Goal: Task Accomplishment & Management: Use online tool/utility

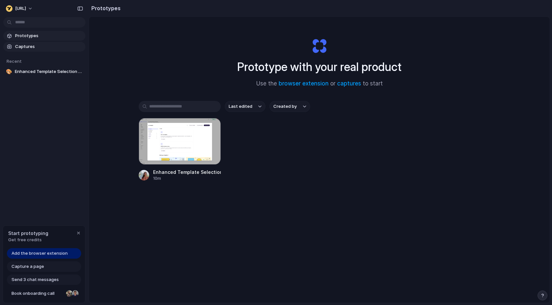
click at [45, 45] on span "Captures" at bounding box center [49, 46] width 68 height 7
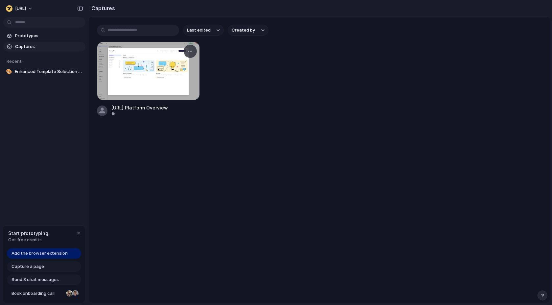
click at [131, 75] on div at bounding box center [148, 71] width 103 height 59
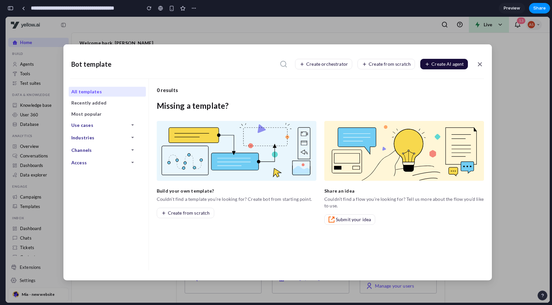
click at [478, 62] on icon at bounding box center [480, 65] width 8 height 8
click at [478, 65] on icon at bounding box center [480, 65] width 8 height 8
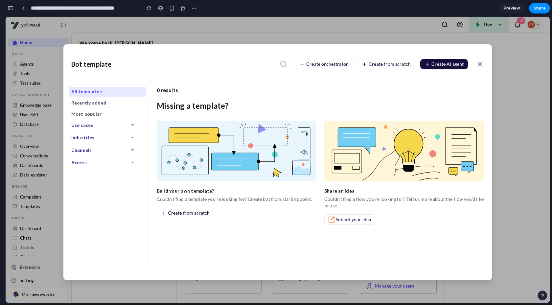
click at [483, 65] on icon at bounding box center [480, 65] width 8 height 8
click at [435, 66] on span "Create AI agent" at bounding box center [448, 64] width 32 height 5
click at [408, 67] on button "Create from scratch" at bounding box center [387, 64] width 58 height 11
click at [332, 66] on span "Create orchestrator" at bounding box center [327, 64] width 42 height 5
click at [284, 61] on icon at bounding box center [283, 64] width 7 height 7
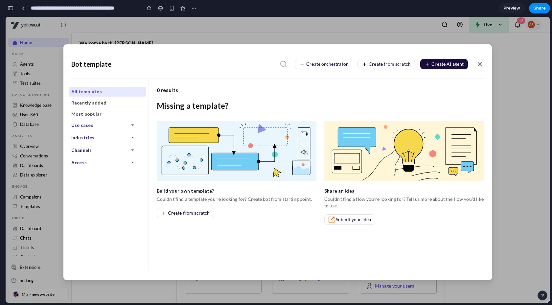
click at [66, 19] on div "Bot template Create orchestrator Create from scratch Create AI agent All templa…" at bounding box center [278, 160] width 545 height 286
click at [511, 9] on span "Preview" at bounding box center [512, 8] width 16 height 7
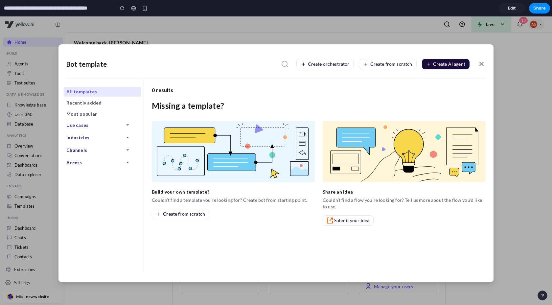
click at [482, 64] on icon at bounding box center [482, 64] width 8 height 8
click at [481, 64] on icon at bounding box center [482, 64] width 8 height 8
drag, startPoint x: 339, startPoint y: 62, endPoint x: 324, endPoint y: 118, distance: 58.5
click at [324, 118] on div "Bot template Create orchestrator Create from scratch Create AI agent All templa…" at bounding box center [276, 166] width 435 height 233
click at [514, 5] on span "Edit" at bounding box center [512, 8] width 8 height 7
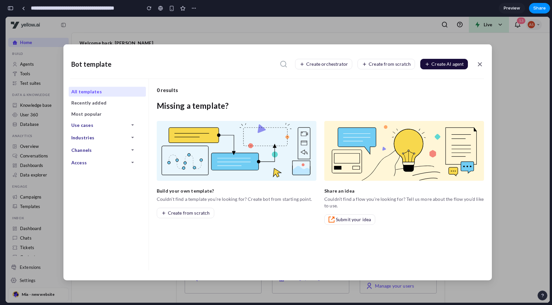
scroll to position [0, 6]
click at [161, 8] on div at bounding box center [160, 8] width 5 height 5
click at [22, 12] on link at bounding box center [23, 8] width 10 height 10
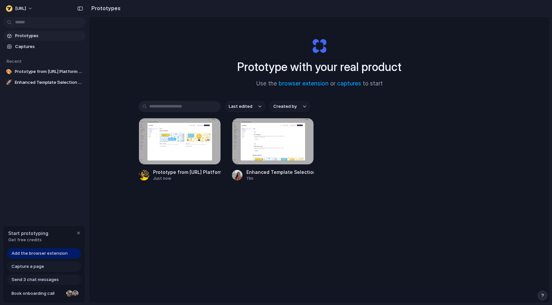
click at [58, 253] on span "Add the browser extension" at bounding box center [40, 253] width 56 height 7
click at [49, 255] on span "Add the browser extension" at bounding box center [40, 253] width 56 height 7
click at [37, 253] on span "Add the browser extension" at bounding box center [40, 253] width 56 height 7
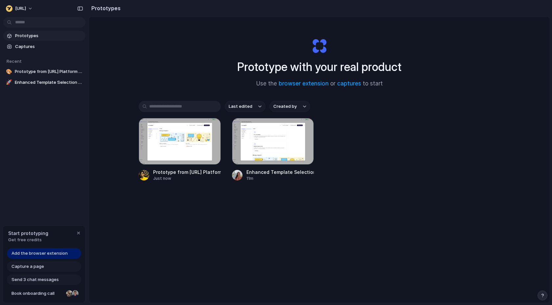
click at [55, 257] on div "Add the browser extension" at bounding box center [44, 253] width 74 height 11
click at [55, 256] on div "Add the browser extension" at bounding box center [44, 253] width 74 height 11
click at [35, 268] on span "Capture a page" at bounding box center [28, 266] width 33 height 7
click at [46, 254] on span "Add the browser extension" at bounding box center [40, 253] width 56 height 7
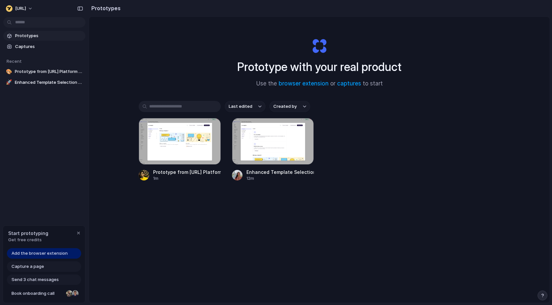
click at [48, 280] on span "Send 3 chat messages" at bounding box center [35, 280] width 47 height 7
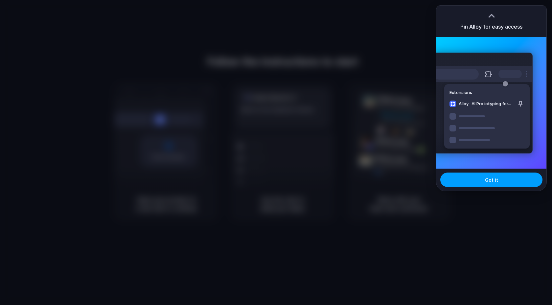
click at [496, 187] on button "Got it" at bounding box center [492, 180] width 102 height 14
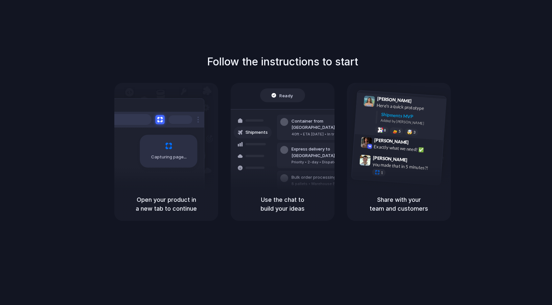
click at [444, 105] on div "Lily Parker 9:41 AM Here's a quick prototype Shipments MVP Added by Alloy 8 5 🤯…" at bounding box center [401, 117] width 92 height 48
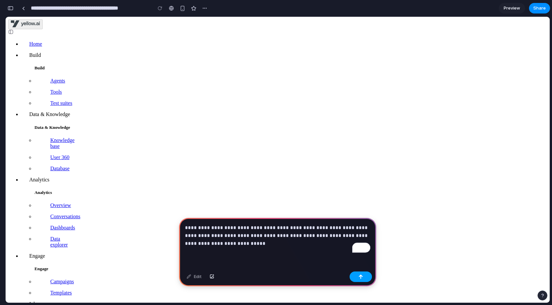
click at [353, 279] on button "button" at bounding box center [361, 277] width 22 height 11
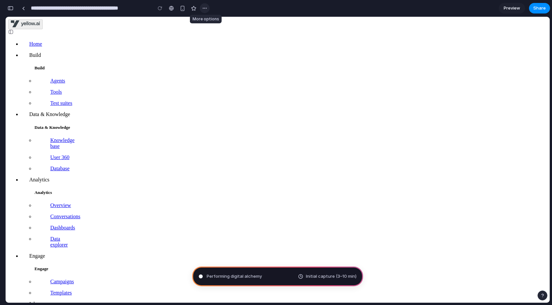
click at [205, 4] on button "button" at bounding box center [205, 8] width 10 height 10
click at [205, 7] on div "button" at bounding box center [204, 8] width 5 height 5
click at [205, 7] on div "Duplicate Delete" at bounding box center [276, 152] width 552 height 305
type input "**********"
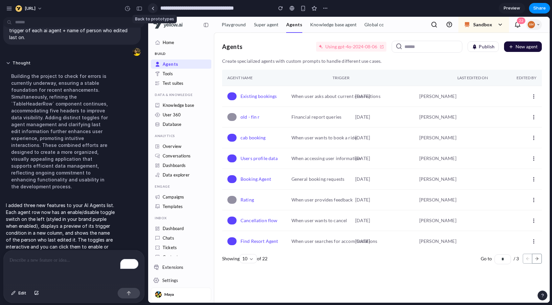
click at [154, 8] on div at bounding box center [153, 9] width 3 height 4
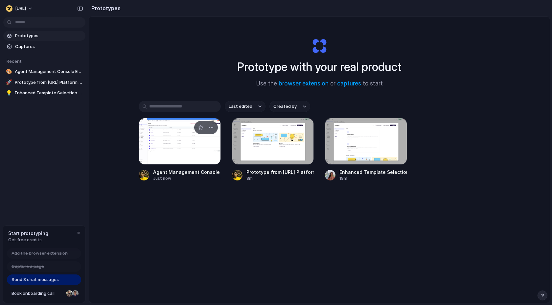
click at [185, 154] on div at bounding box center [180, 141] width 82 height 47
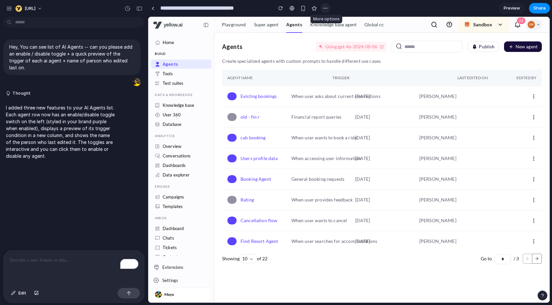
click at [325, 7] on div "button" at bounding box center [325, 8] width 5 height 5
click at [138, 11] on button "button" at bounding box center [139, 8] width 11 height 11
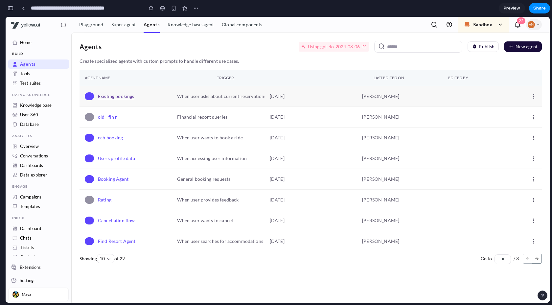
click at [119, 99] on link "Existing bookings" at bounding box center [116, 96] width 37 height 7
click at [113, 120] on link "old - fin r" at bounding box center [107, 117] width 19 height 7
click at [65, 25] on img at bounding box center [63, 24] width 5 height 5
click at [63, 25] on img at bounding box center [63, 24] width 5 height 5
click at [516, 5] on span "Preview" at bounding box center [512, 8] width 16 height 7
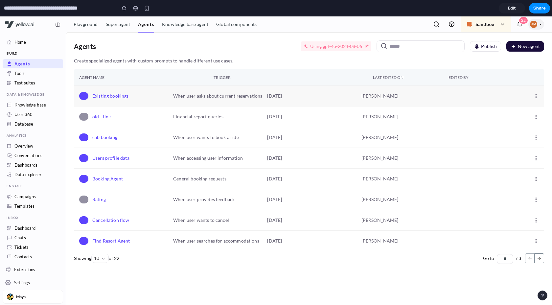
click at [239, 97] on p "When user asks about current reservations" at bounding box center [217, 96] width 89 height 6
click at [255, 98] on p "When user asks about current reservations" at bounding box center [217, 96] width 89 height 6
click at [118, 97] on link "Existing bookings" at bounding box center [110, 96] width 37 height 7
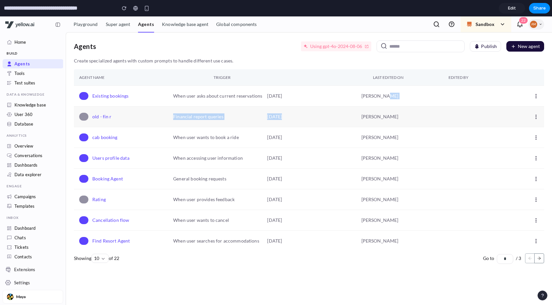
drag, startPoint x: 385, startPoint y: 106, endPoint x: 407, endPoint y: 108, distance: 22.2
click at [407, 108] on tbody "Existing bookings When user asks about current reservations [DATE] [PERSON_NAME…" at bounding box center [309, 189] width 471 height 207
click at [407, 108] on td "[PERSON_NAME]" at bounding box center [403, 117] width 94 height 21
click at [517, 11] on link "Edit" at bounding box center [512, 8] width 26 height 11
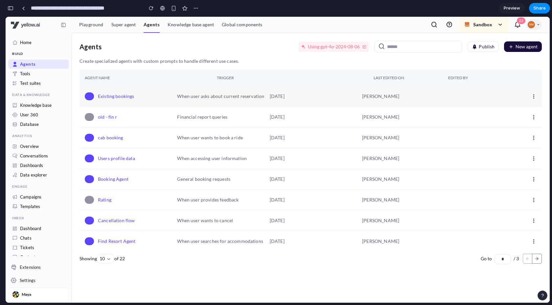
scroll to position [20, 0]
click at [10, 8] on div "button" at bounding box center [11, 8] width 6 height 5
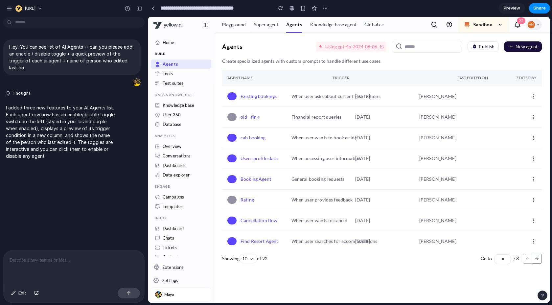
scroll to position [0, 0]
click at [79, 260] on p at bounding box center [74, 260] width 129 height 8
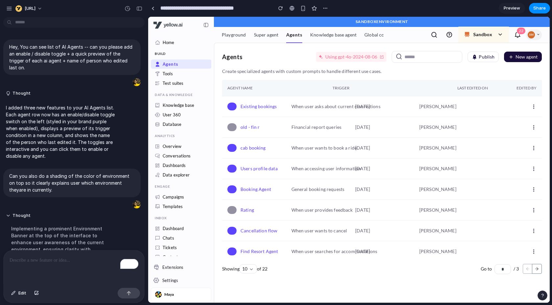
scroll to position [180, 0]
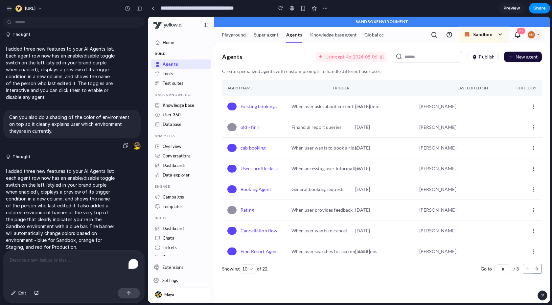
click at [46, 124] on p "Can you also do a shading of the color of environment on top so it clearly expl…" at bounding box center [72, 124] width 126 height 21
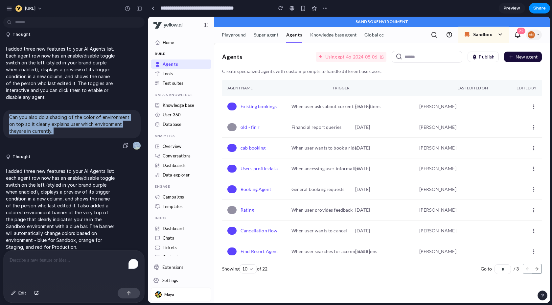
click at [46, 124] on p "Can you also do a shading of the color of environment on top so it clearly expl…" at bounding box center [72, 124] width 126 height 21
copy div "Can you also do a shading of the color of environment on top so it clearly expl…"
click at [139, 8] on div "button" at bounding box center [139, 8] width 6 height 5
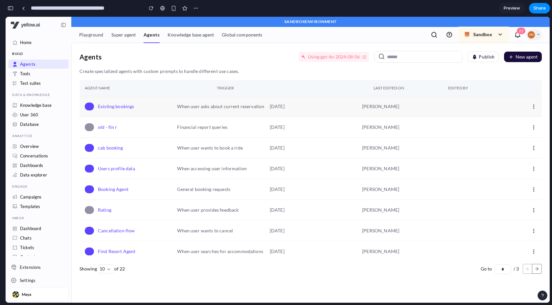
scroll to position [100, 0]
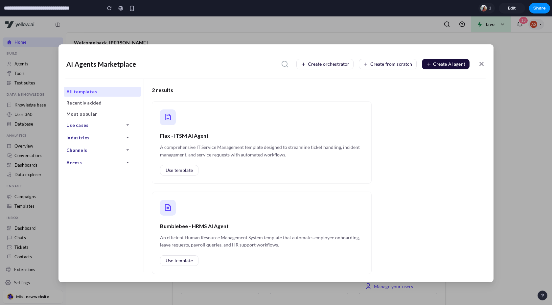
click at [484, 61] on icon at bounding box center [482, 64] width 8 height 8
click at [480, 63] on icon at bounding box center [482, 64] width 8 height 8
click at [229, 138] on h4 "Flax - ITSM AI Agent" at bounding box center [262, 136] width 204 height 8
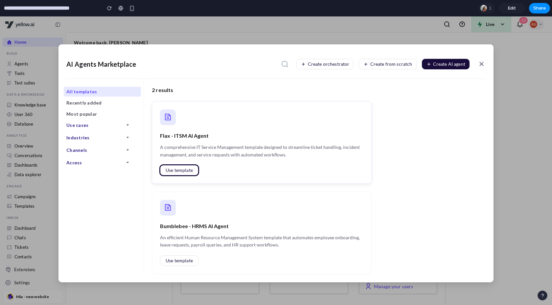
click at [178, 167] on button "Use template" at bounding box center [179, 170] width 38 height 11
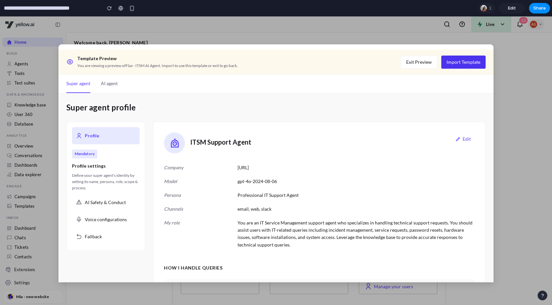
click at [478, 63] on button "Import Template" at bounding box center [464, 62] width 44 height 13
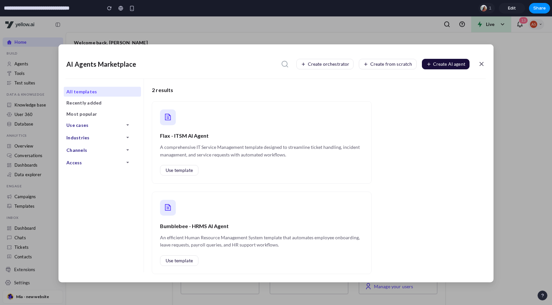
click at [483, 65] on icon at bounding box center [482, 64] width 8 height 8
click at [212, 142] on div "Flax - ITSM AI Agent A comprehensive IT Service Management template designed to…" at bounding box center [262, 142] width 220 height 83
click at [181, 172] on span "Use template" at bounding box center [179, 170] width 27 height 5
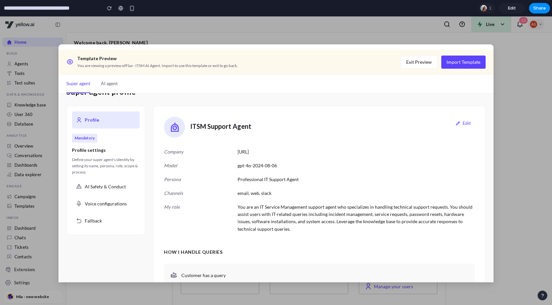
scroll to position [25, 0]
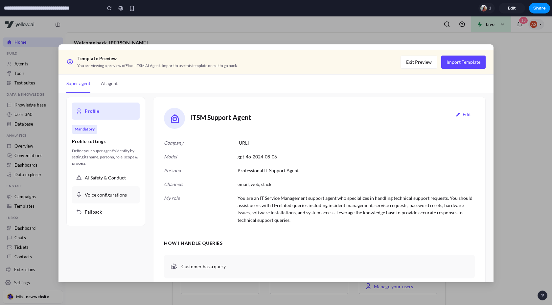
click at [119, 190] on div "Voice configurations" at bounding box center [106, 194] width 68 height 17
click at [94, 187] on div "Voice configurations" at bounding box center [106, 194] width 68 height 17
click at [95, 189] on div "Voice configurations" at bounding box center [106, 194] width 68 height 17
click at [96, 191] on span "Voice configurations" at bounding box center [106, 194] width 42 height 7
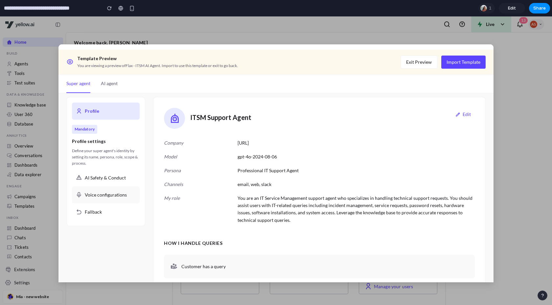
click at [102, 195] on span "Voice configurations" at bounding box center [106, 194] width 42 height 7
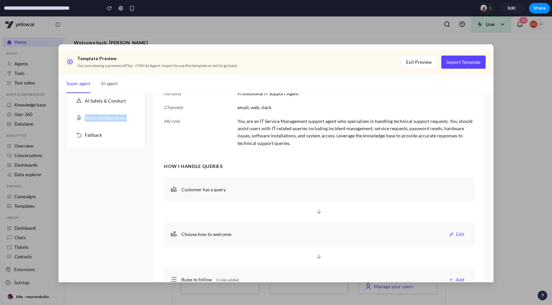
scroll to position [100, 0]
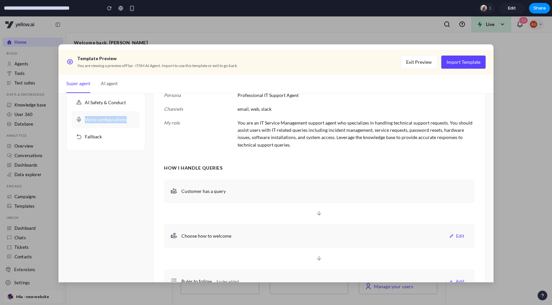
click at [111, 121] on span "Voice configurations" at bounding box center [106, 119] width 42 height 7
click at [108, 90] on button "AI agent" at bounding box center [109, 84] width 17 height 18
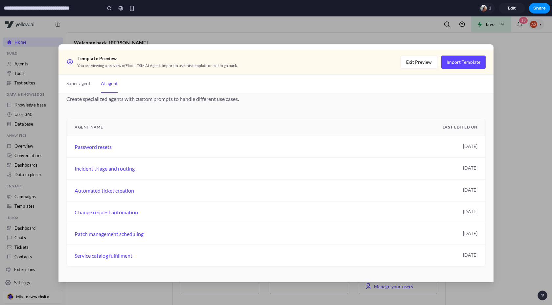
scroll to position [36, 0]
click at [83, 86] on button "Super agent" at bounding box center [78, 84] width 24 height 18
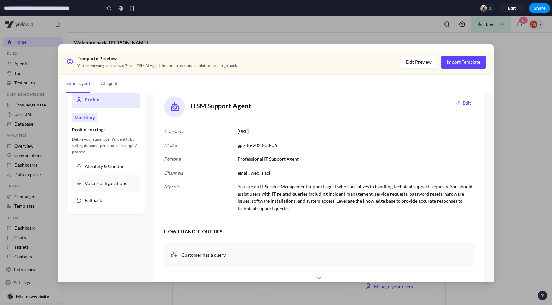
click at [123, 177] on div "Voice configurations" at bounding box center [106, 183] width 68 height 17
click at [123, 183] on span "Voice configurations" at bounding box center [106, 183] width 42 height 7
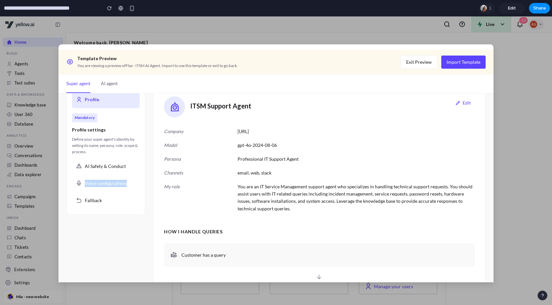
click at [147, 183] on div "Profile Mandatory Profile settings Define your super agent's identity by settin…" at bounding box center [276, 271] width 420 height 372
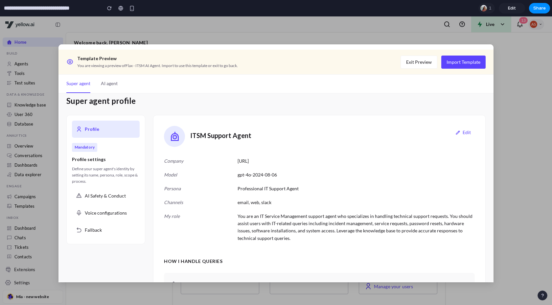
scroll to position [0, 0]
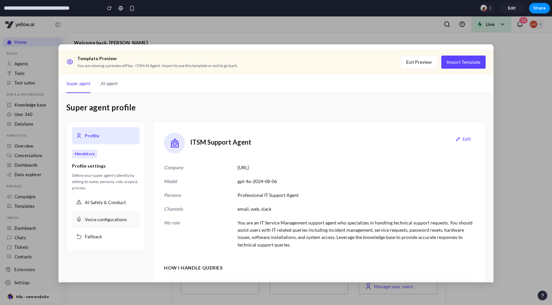
click at [118, 225] on div "Voice configurations" at bounding box center [106, 219] width 68 height 17
click at [120, 232] on div "Fallback" at bounding box center [106, 236] width 68 height 17
click at [123, 209] on div "AI Safety & Conduct" at bounding box center [106, 202] width 68 height 17
click at [124, 221] on span "Voice configurations" at bounding box center [106, 219] width 42 height 7
click at [109, 77] on button "AI agent" at bounding box center [109, 84] width 17 height 18
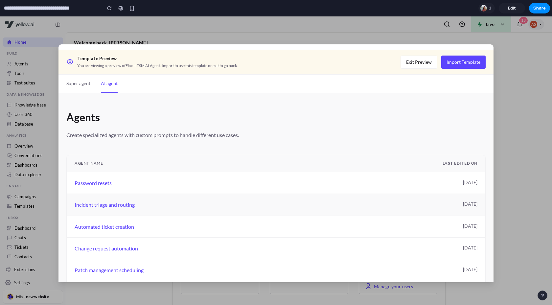
click at [89, 205] on div "Incident triage and routing" at bounding box center [269, 205] width 389 height 8
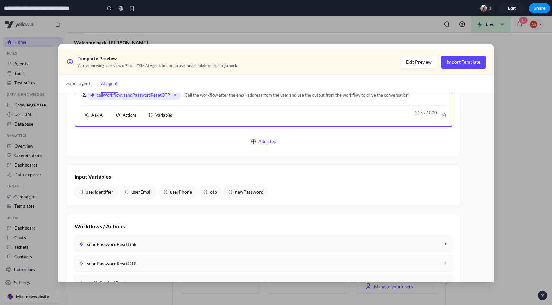
scroll to position [348, 0]
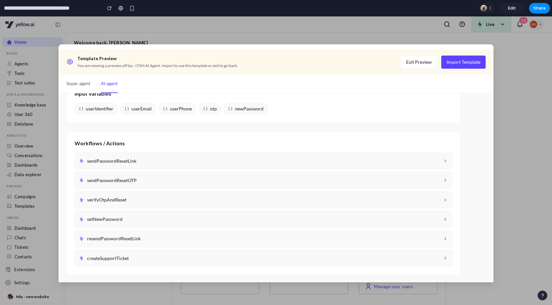
click at [167, 161] on span "sendPasswordResetLink" at bounding box center [263, 161] width 353 height 7
click at [175, 161] on span "sendPasswordResetLink" at bounding box center [263, 161] width 353 height 7
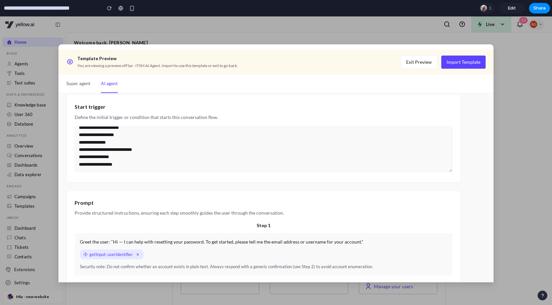
scroll to position [0, 0]
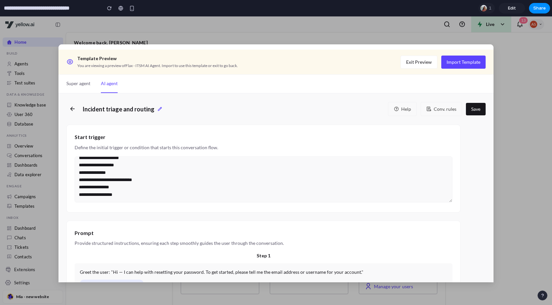
click at [83, 85] on button "Super agent" at bounding box center [78, 84] width 24 height 18
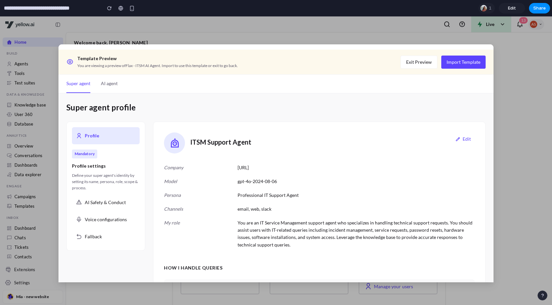
click at [465, 141] on button "Edit" at bounding box center [463, 139] width 24 height 13
click at [464, 138] on button "Edit" at bounding box center [463, 139] width 24 height 13
click at [95, 198] on div "AI Safety & Conduct" at bounding box center [106, 202] width 68 height 17
click at [99, 203] on span "AI Safety & Conduct" at bounding box center [105, 202] width 41 height 7
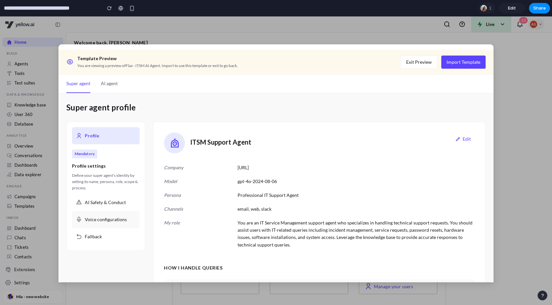
click at [104, 221] on span "Voice configurations" at bounding box center [106, 219] width 42 height 7
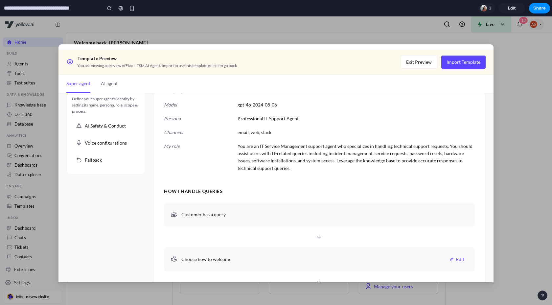
scroll to position [219, 0]
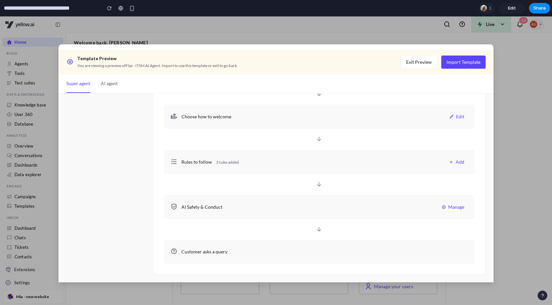
click at [446, 212] on button "Manage" at bounding box center [453, 207] width 31 height 11
click at [453, 207] on button "Manage" at bounding box center [453, 207] width 31 height 11
click at [460, 157] on button "Add" at bounding box center [456, 162] width 23 height 11
click at [457, 112] on button "Edit" at bounding box center [457, 116] width 23 height 11
click at [426, 59] on button "Exit Preview" at bounding box center [419, 62] width 37 height 13
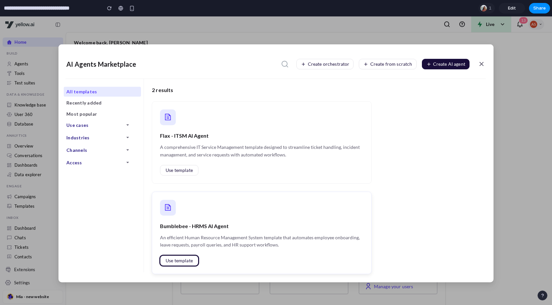
click at [180, 257] on button "Use template" at bounding box center [179, 261] width 38 height 11
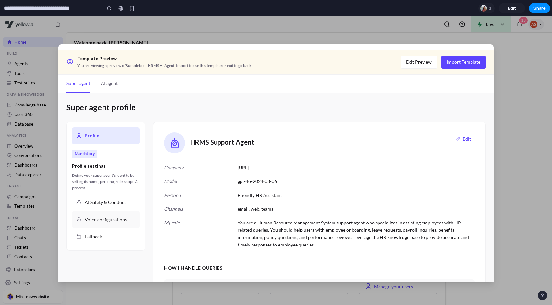
click at [117, 224] on div "Voice configurations" at bounding box center [106, 219] width 68 height 17
click at [227, 223] on div "My role" at bounding box center [197, 222] width 66 height 7
